Goal: Find specific page/section: Find specific page/section

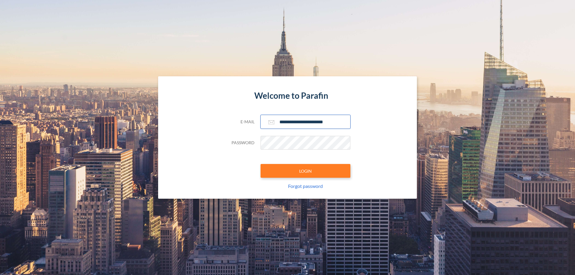
type input "**********"
click at [305, 171] on button "LOGIN" at bounding box center [305, 171] width 90 height 14
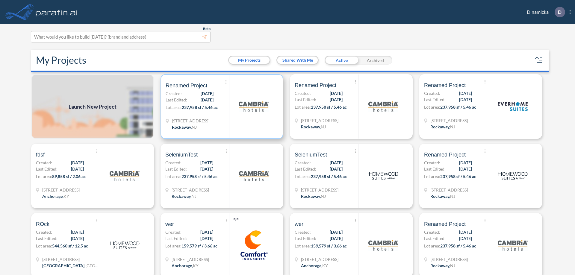
scroll to position [1, 0]
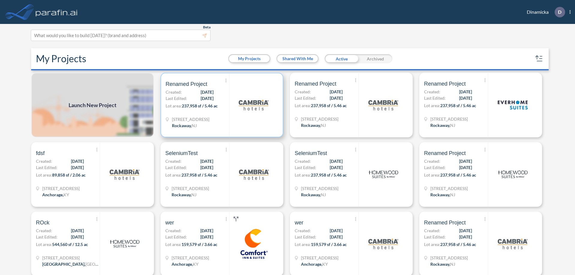
click at [221, 105] on p "Lot area: 237,958 sf / 5.46 ac" at bounding box center [196, 107] width 63 height 9
